Goal: Navigation & Orientation: Understand site structure

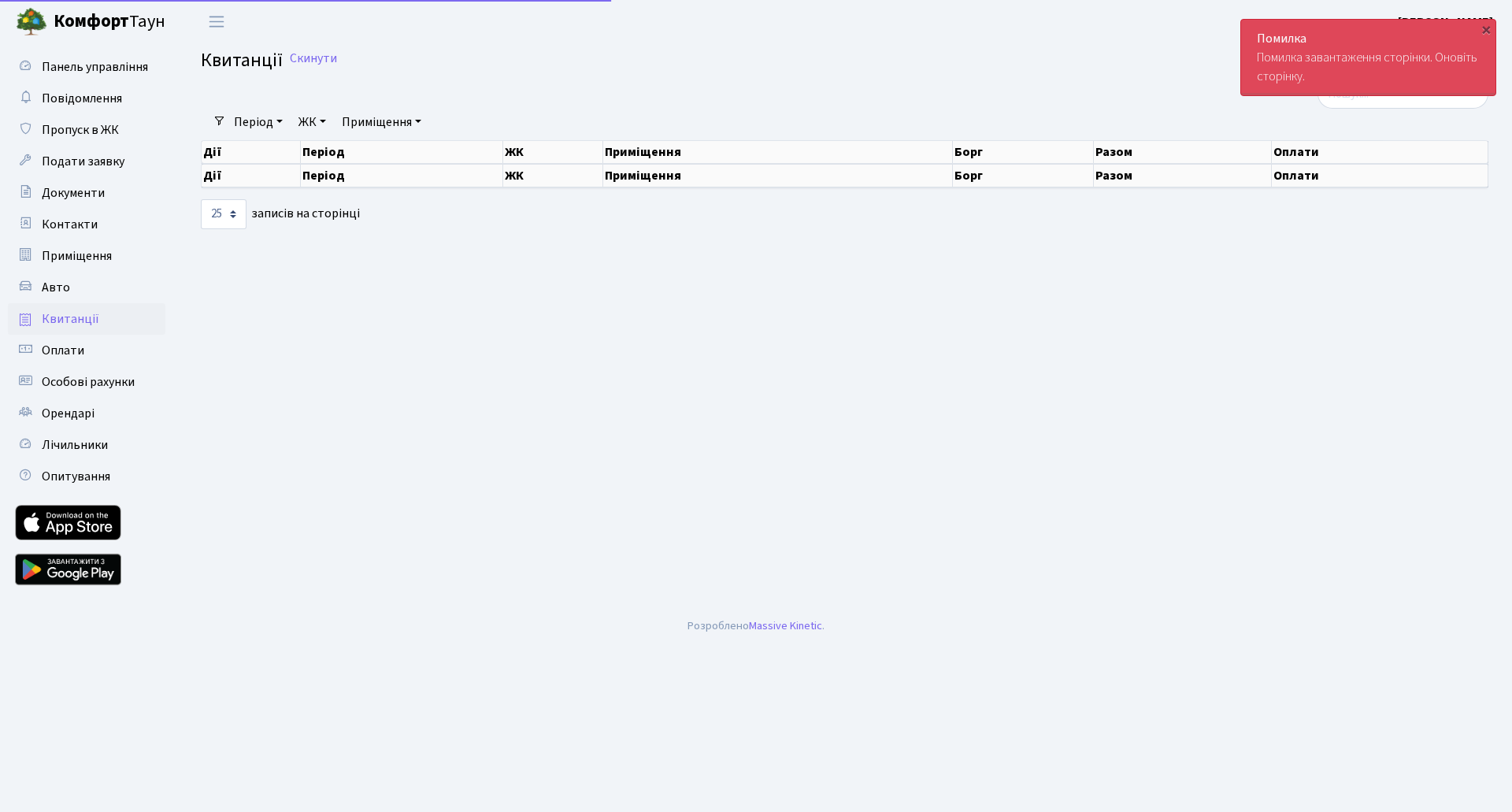
select select "25"
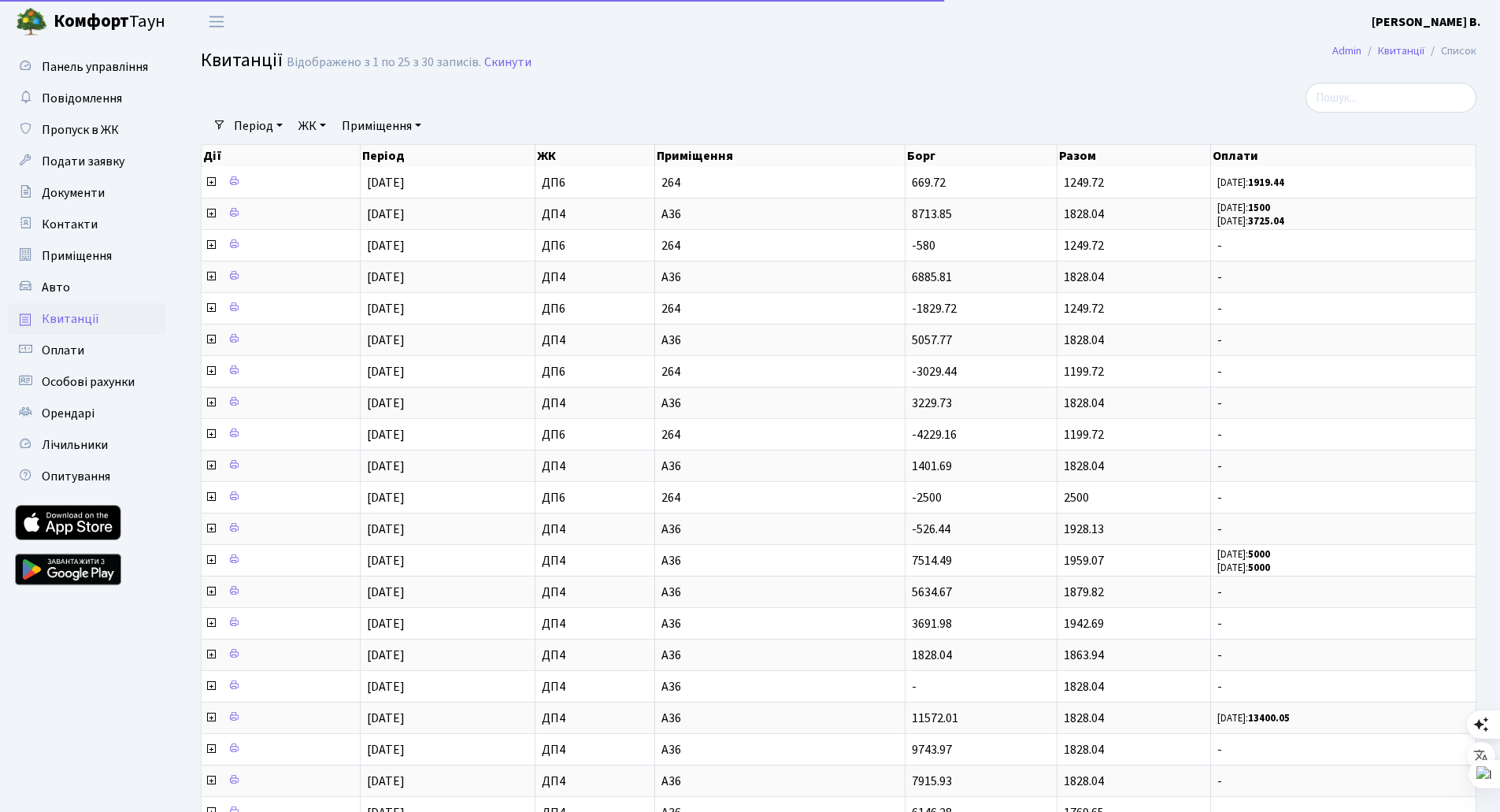
select select "25"
click at [68, 353] on span "Оплати" at bounding box center [63, 350] width 42 height 17
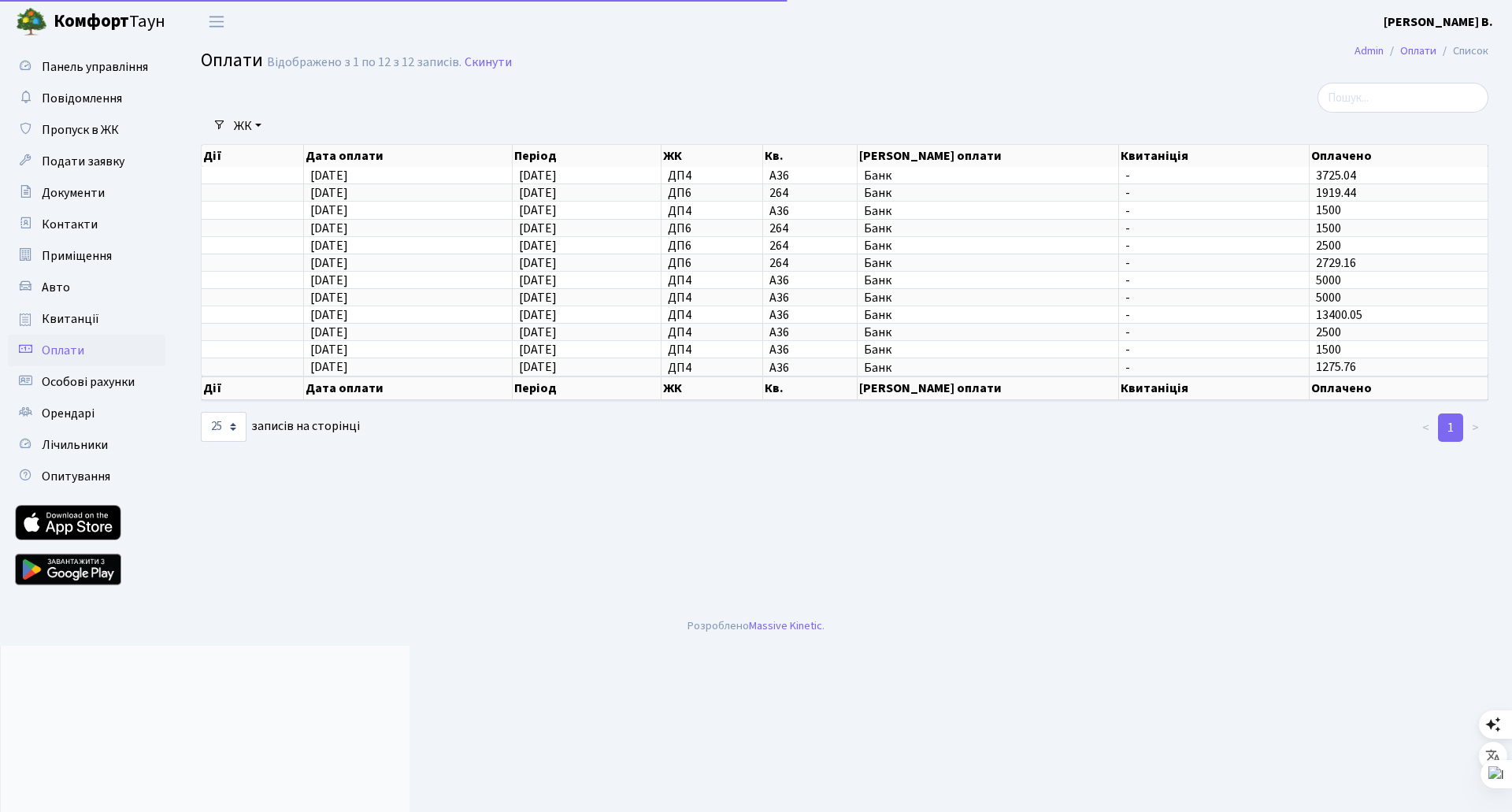
select select "25"
click at [258, 124] on link "ЖК" at bounding box center [247, 126] width 40 height 27
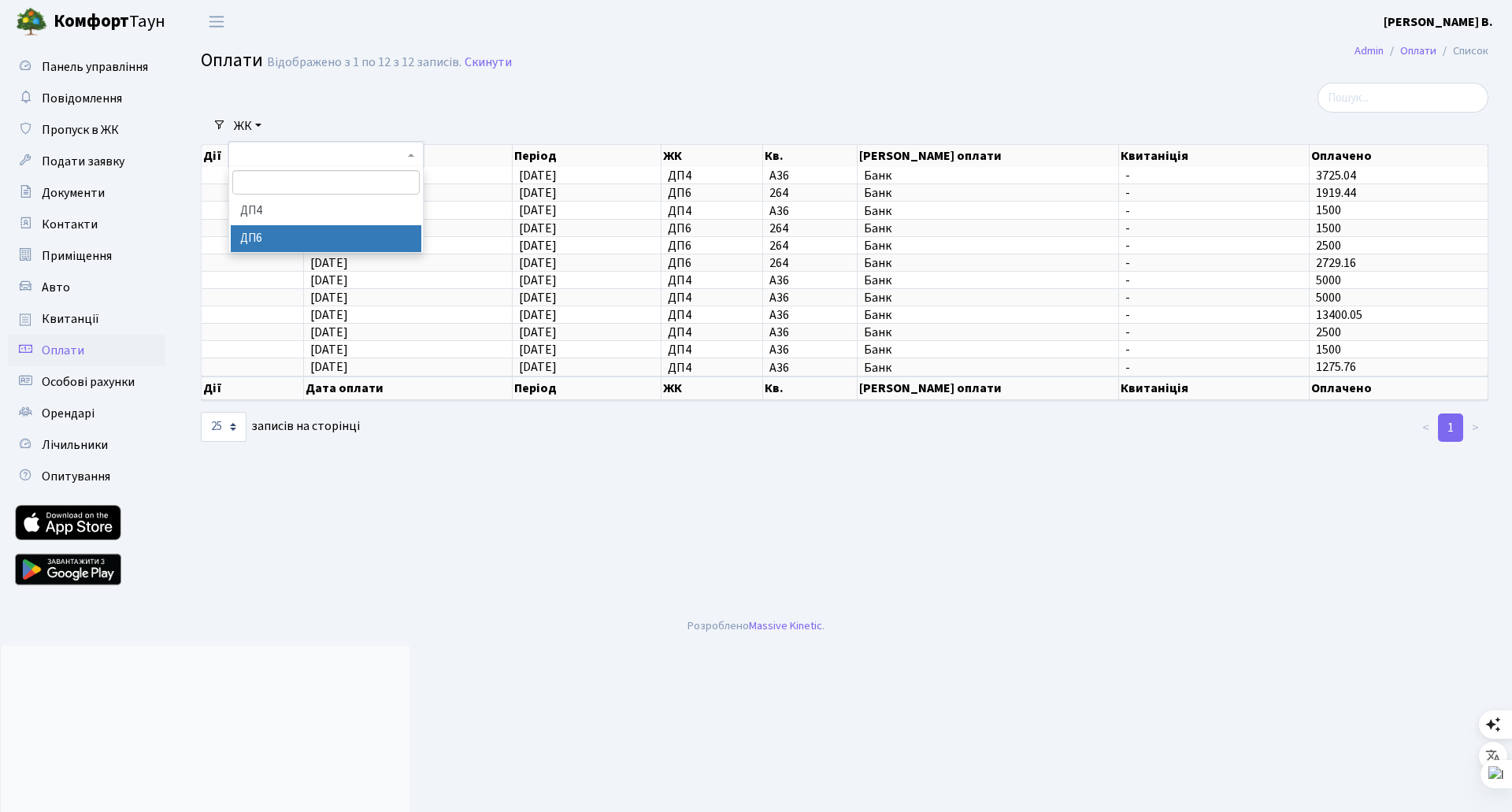
click at [249, 241] on li "ДП6" at bounding box center [326, 239] width 191 height 28
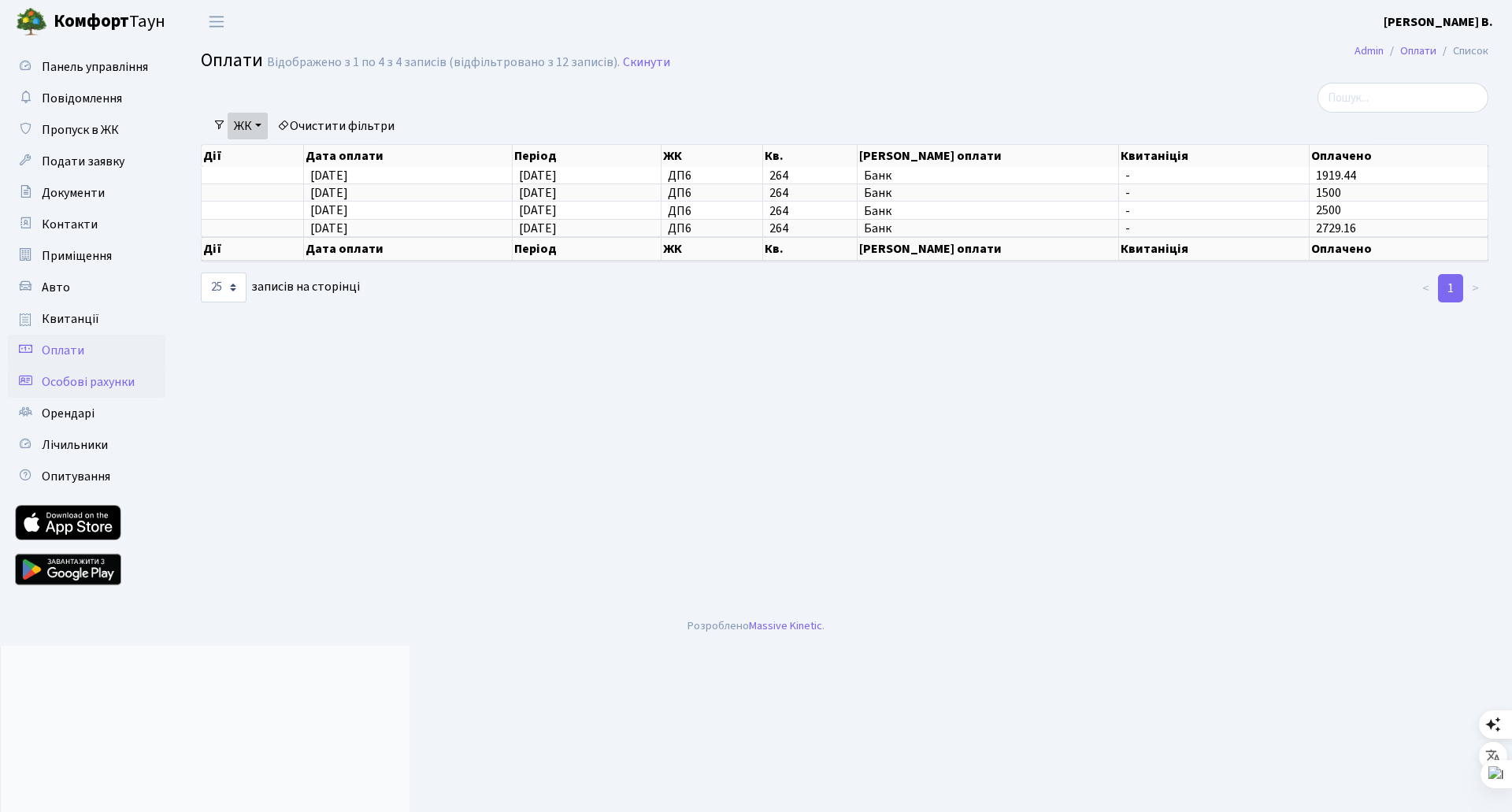
click at [102, 385] on span "Особові рахунки" at bounding box center [89, 381] width 93 height 17
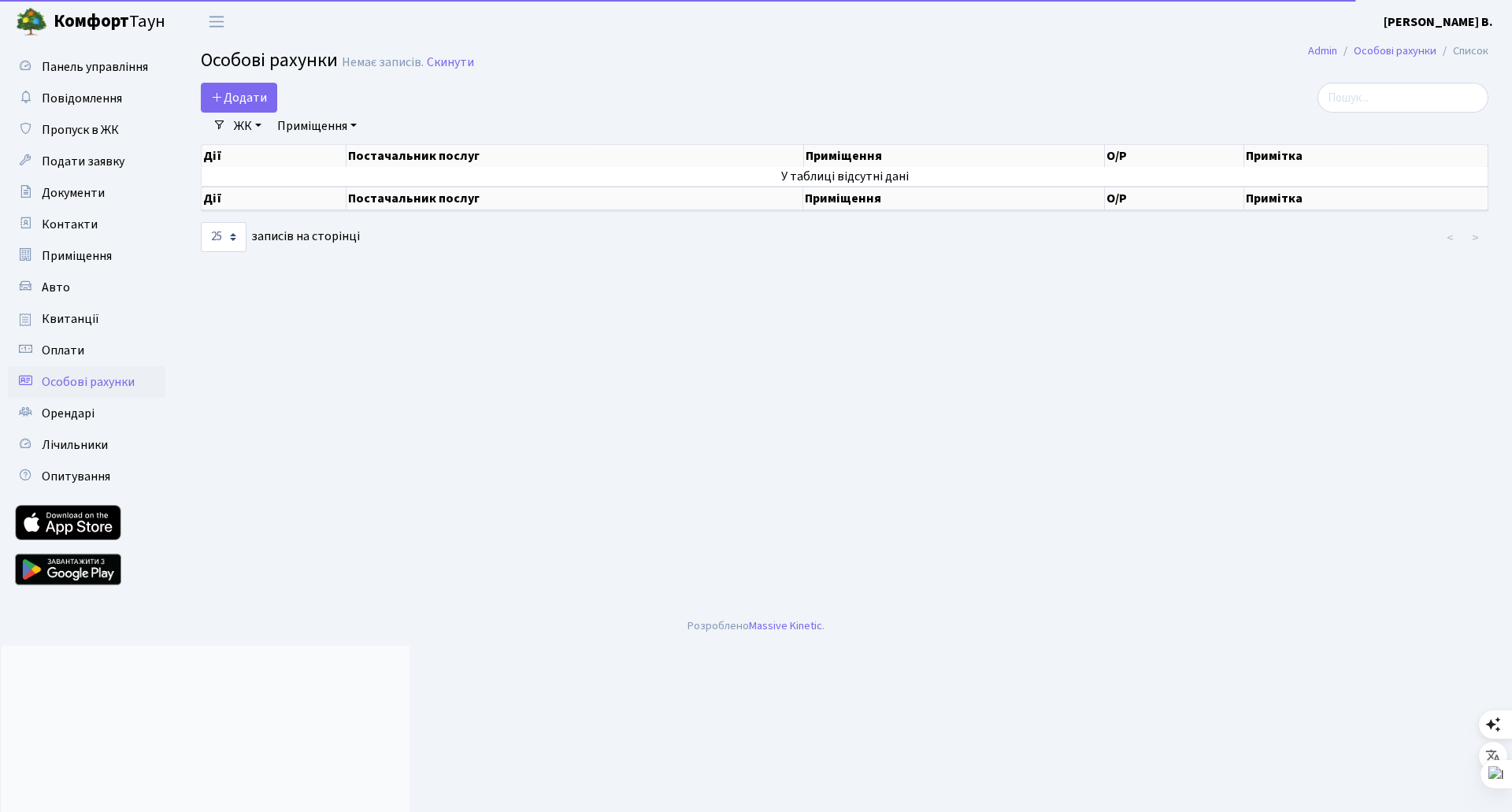
select select "25"
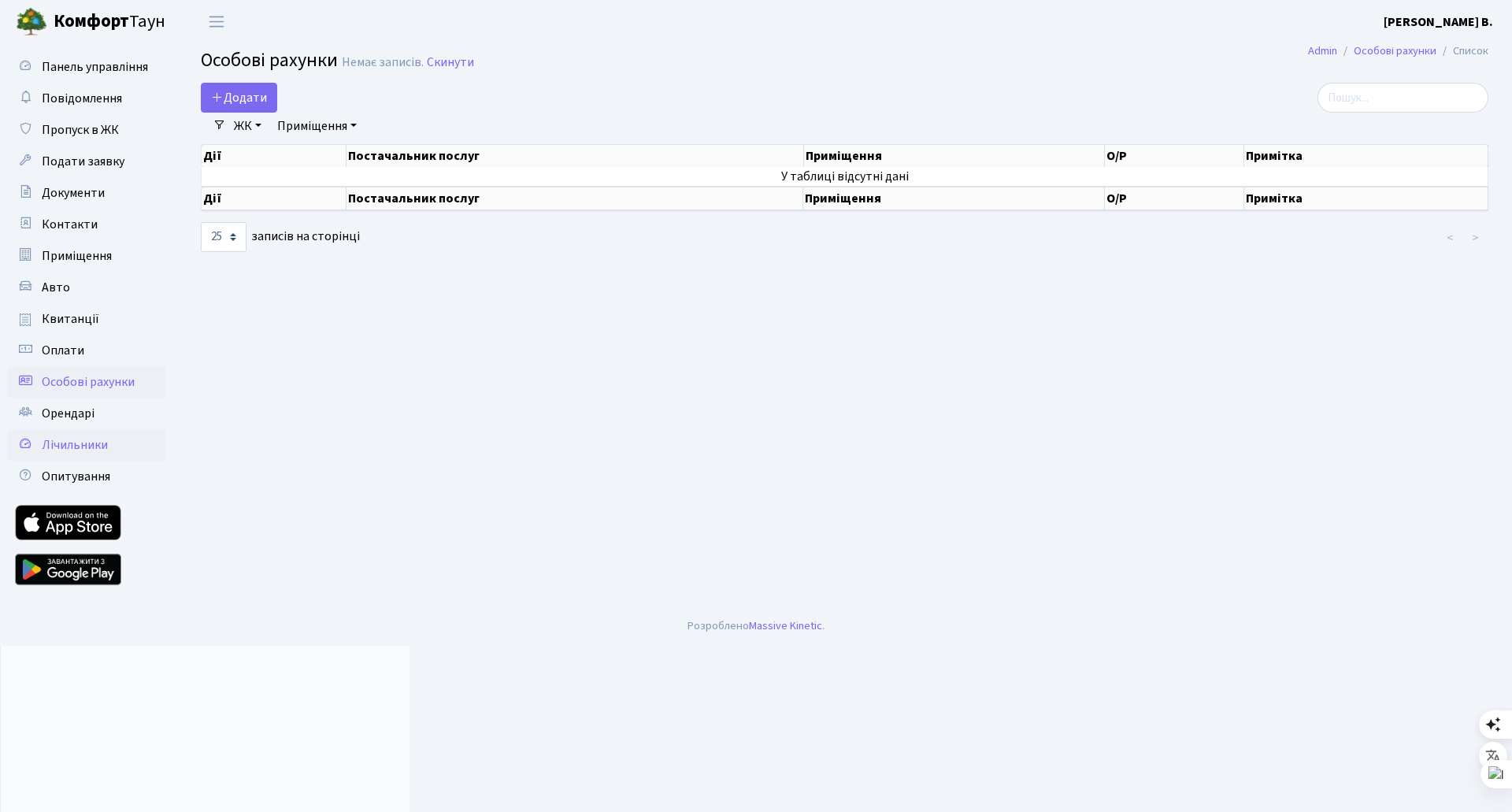
click at [64, 444] on span "Лічильники" at bounding box center [75, 444] width 66 height 17
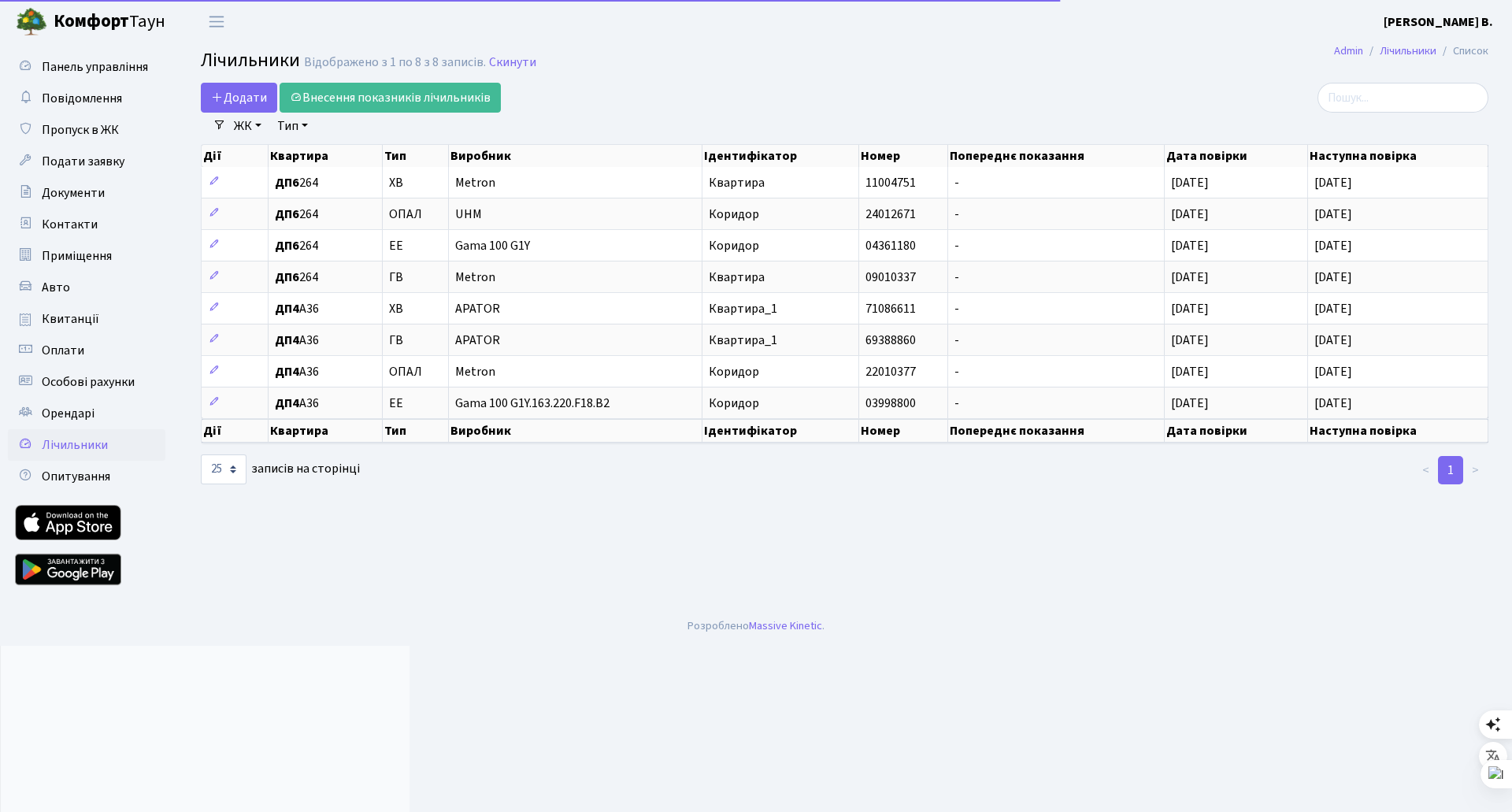
select select "25"
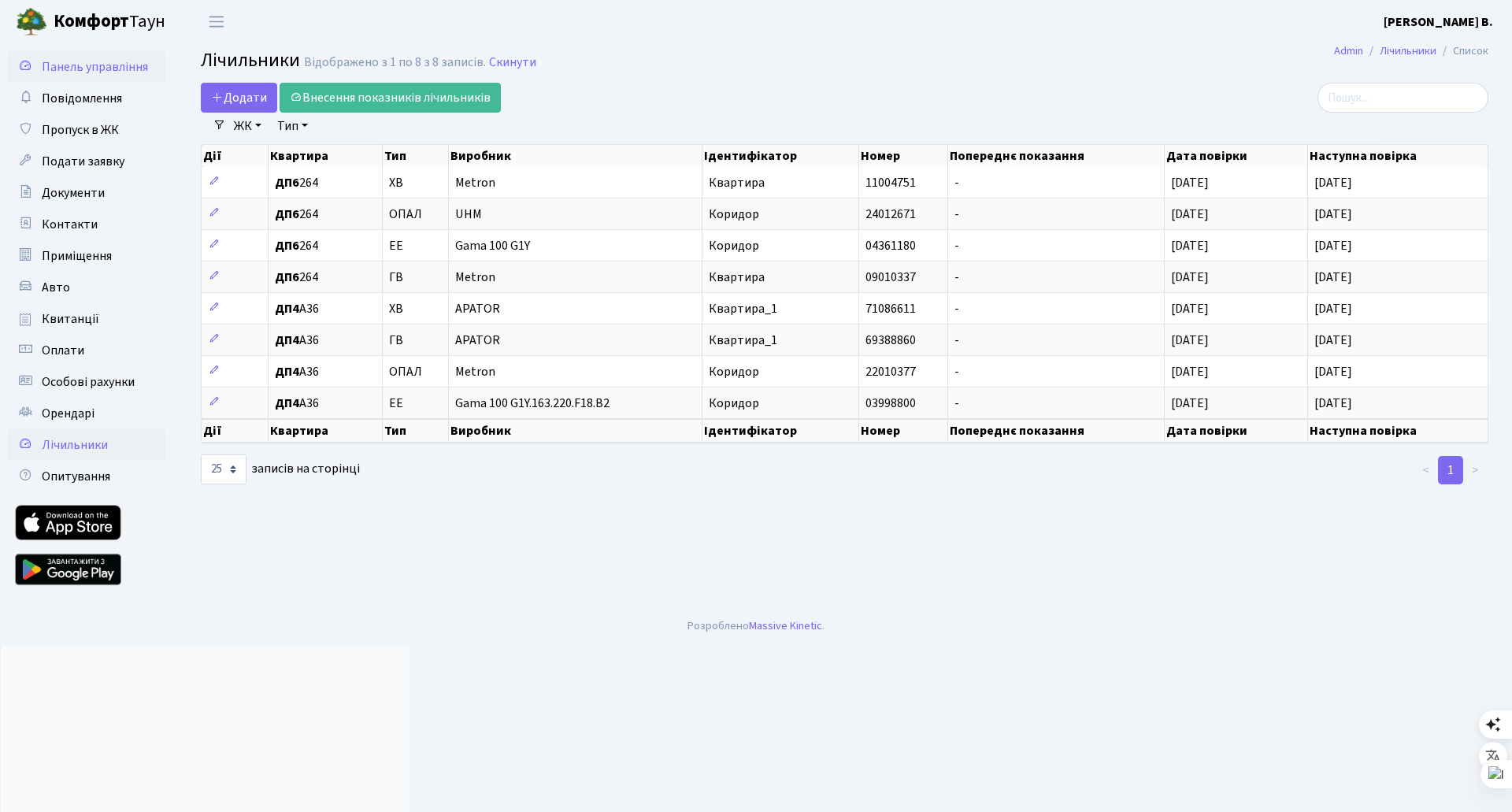
click at [73, 76] on link "Панель управління" at bounding box center [87, 66] width 158 height 31
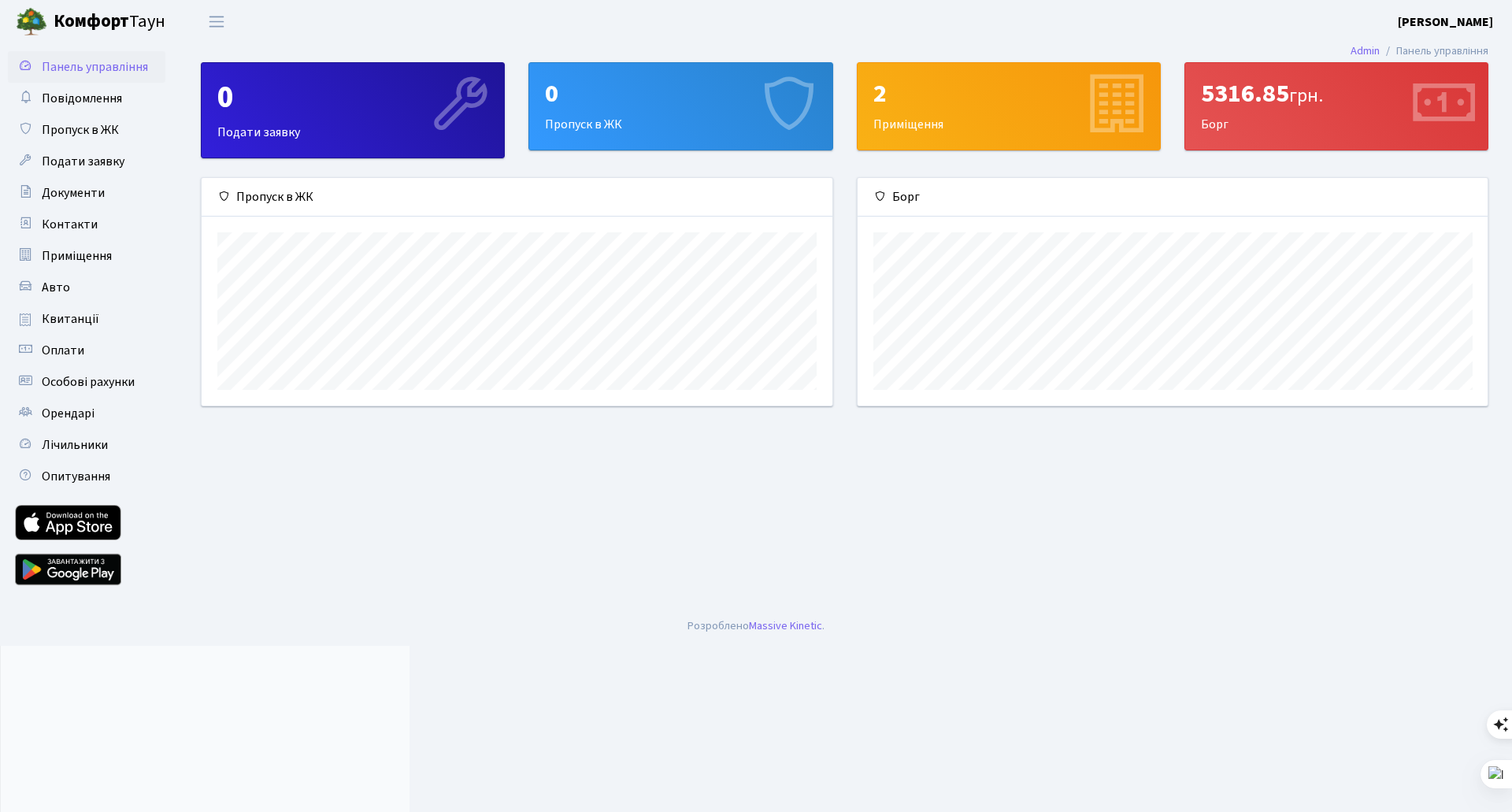
scroll to position [227, 630]
click at [1302, 102] on span "грн." at bounding box center [1306, 95] width 34 height 28
click at [1434, 100] on icon at bounding box center [1442, 107] width 75 height 75
click at [88, 90] on span "Повідомлення" at bounding box center [82, 98] width 81 height 17
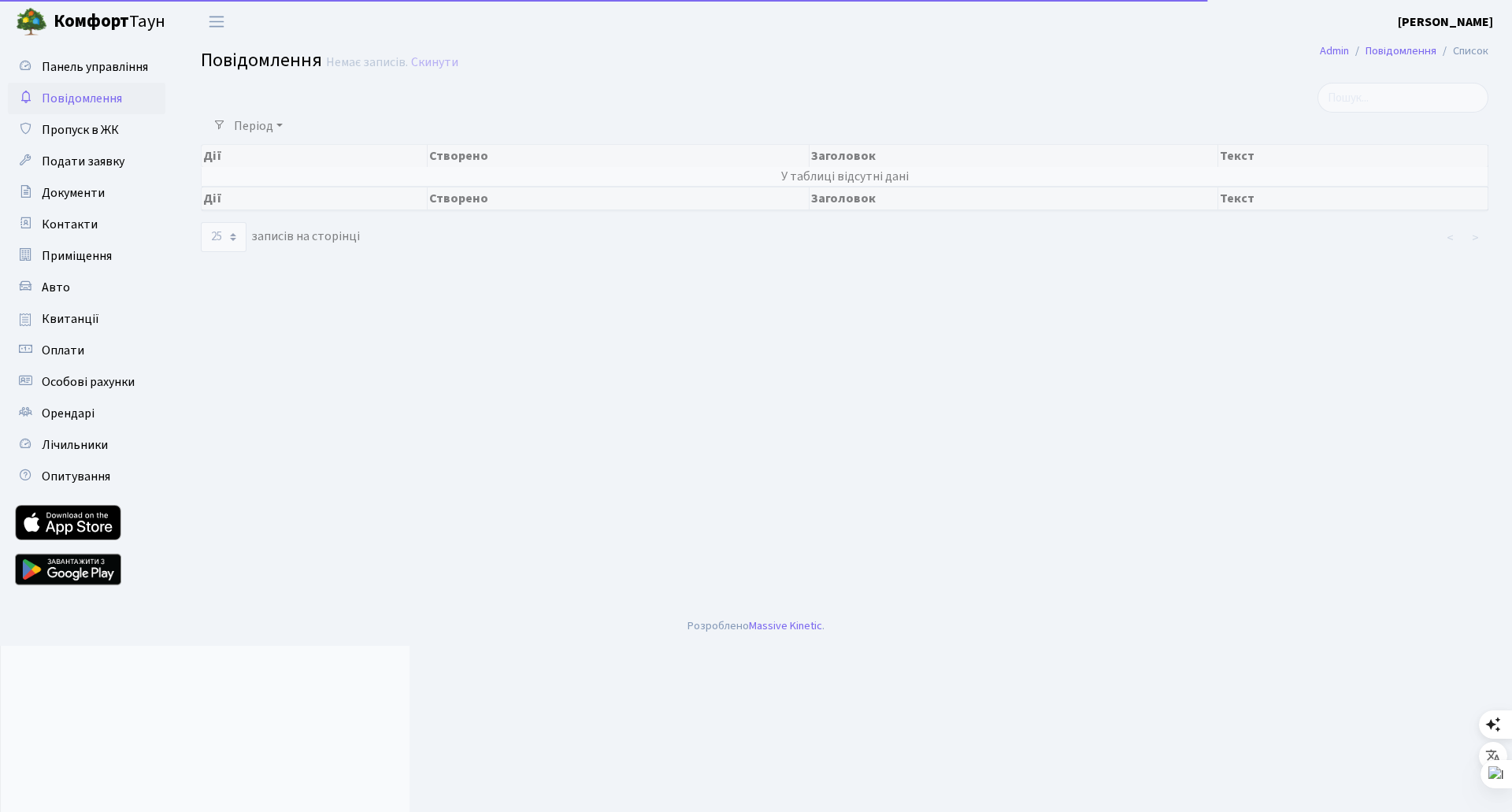
select select "25"
